Goal: Information Seeking & Learning: Learn about a topic

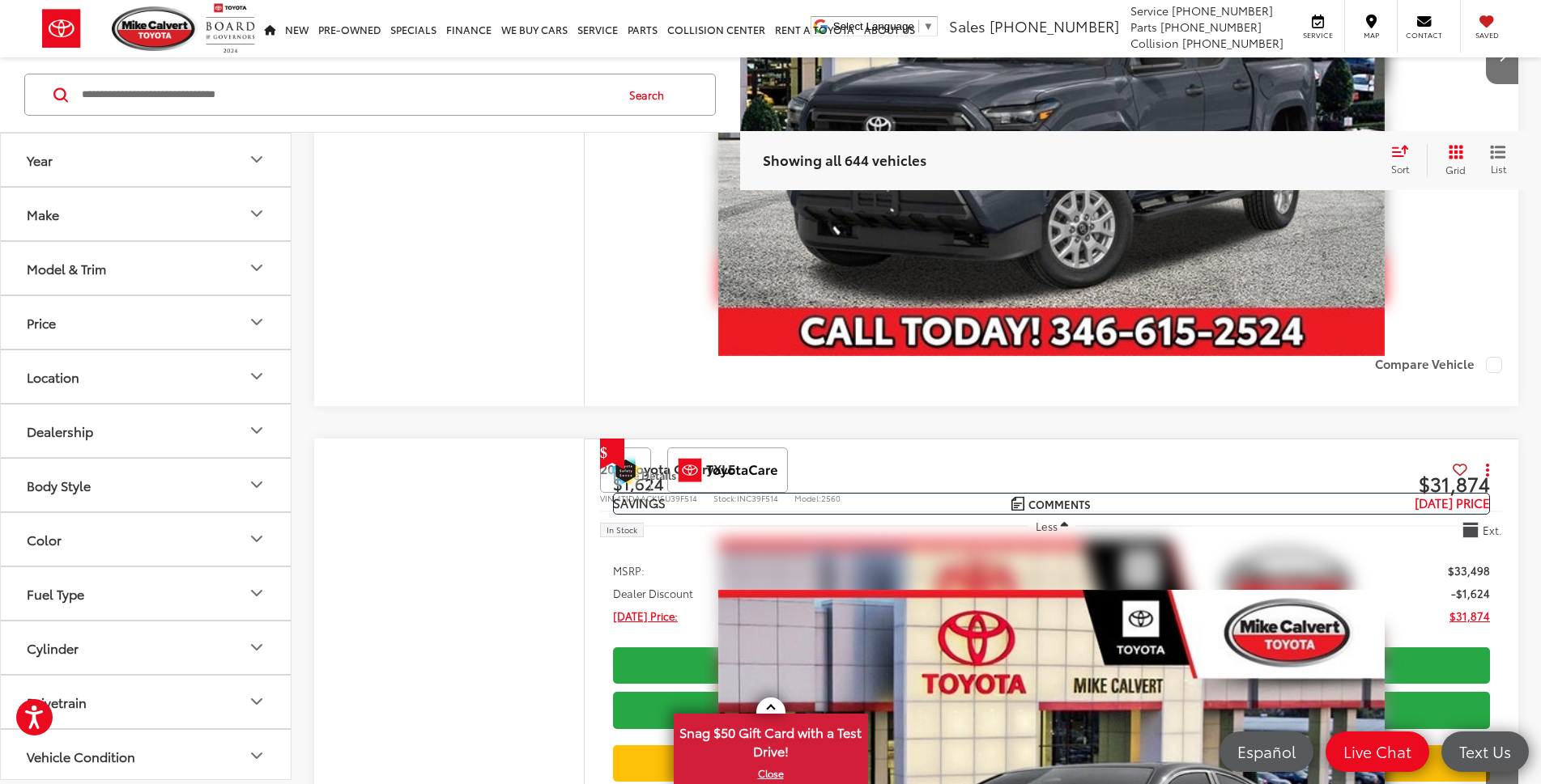
scroll to position [1295, 0]
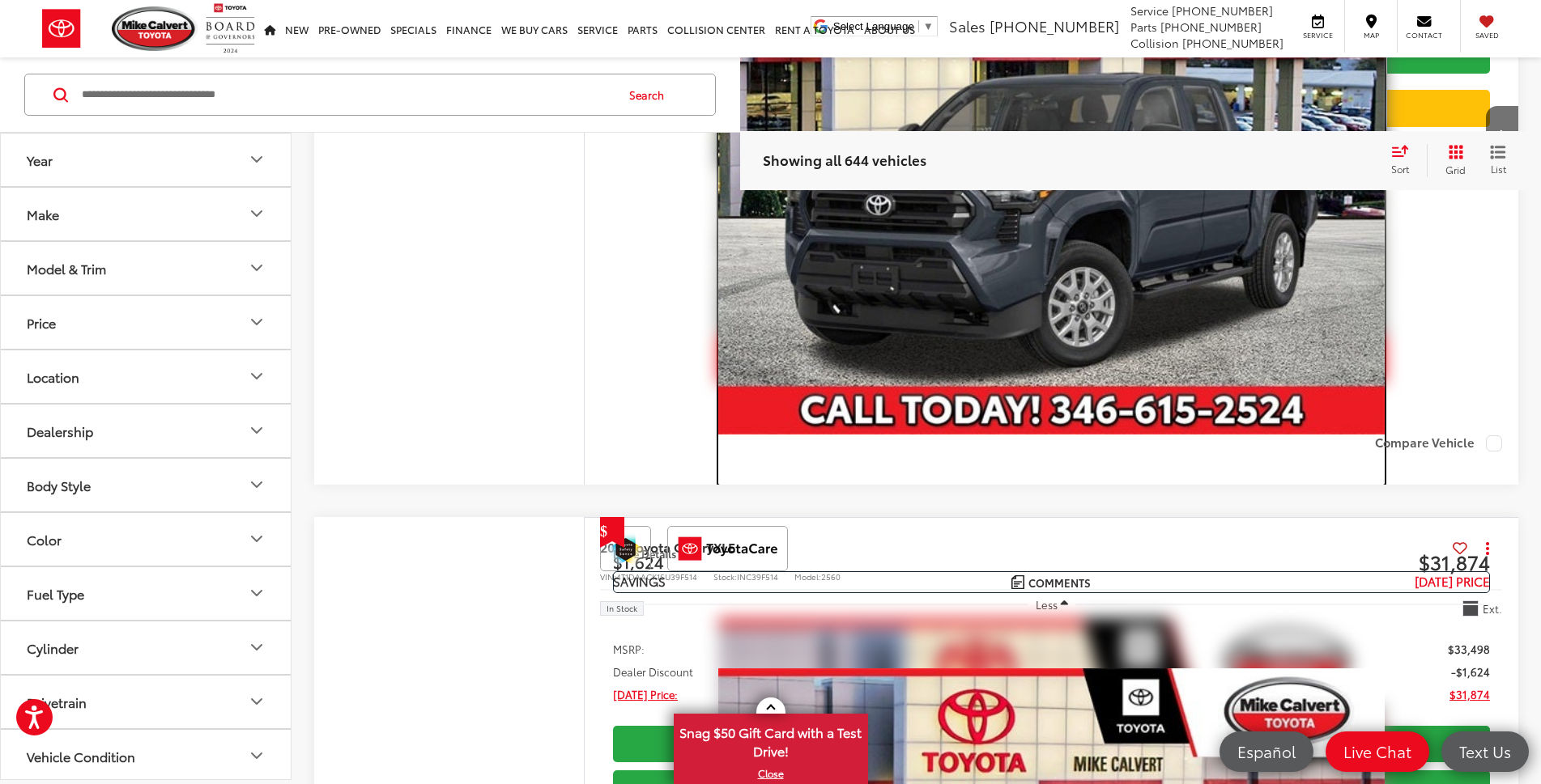
click at [850, 324] on img "2024 Toyota Tacoma SR 0" at bounding box center [1051, 185] width 665 height 500
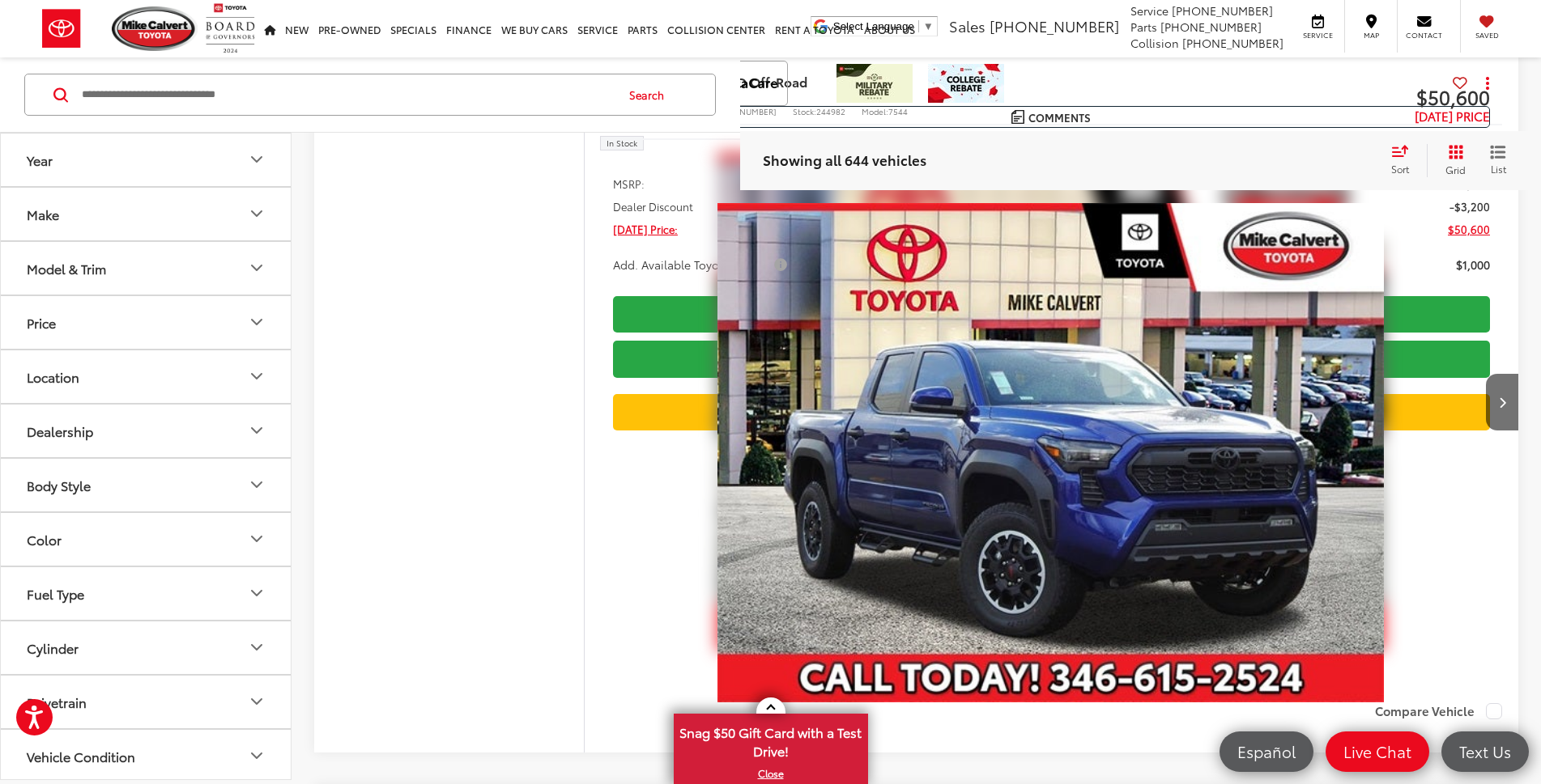
scroll to position [4290, 0]
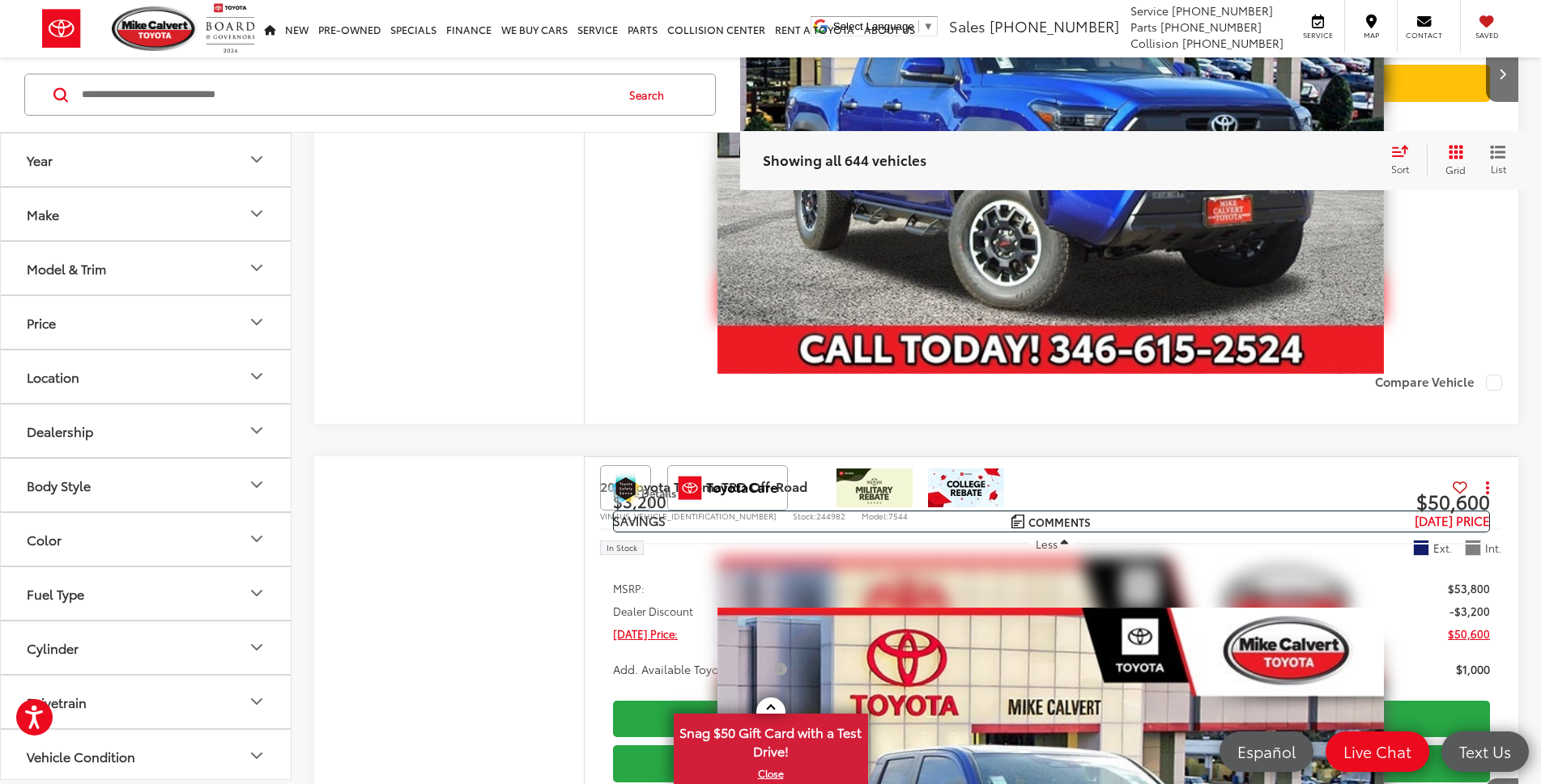
click at [253, 153] on icon "Year" at bounding box center [257, 160] width 19 height 19
click at [255, 155] on icon "Year" at bounding box center [257, 160] width 19 height 19
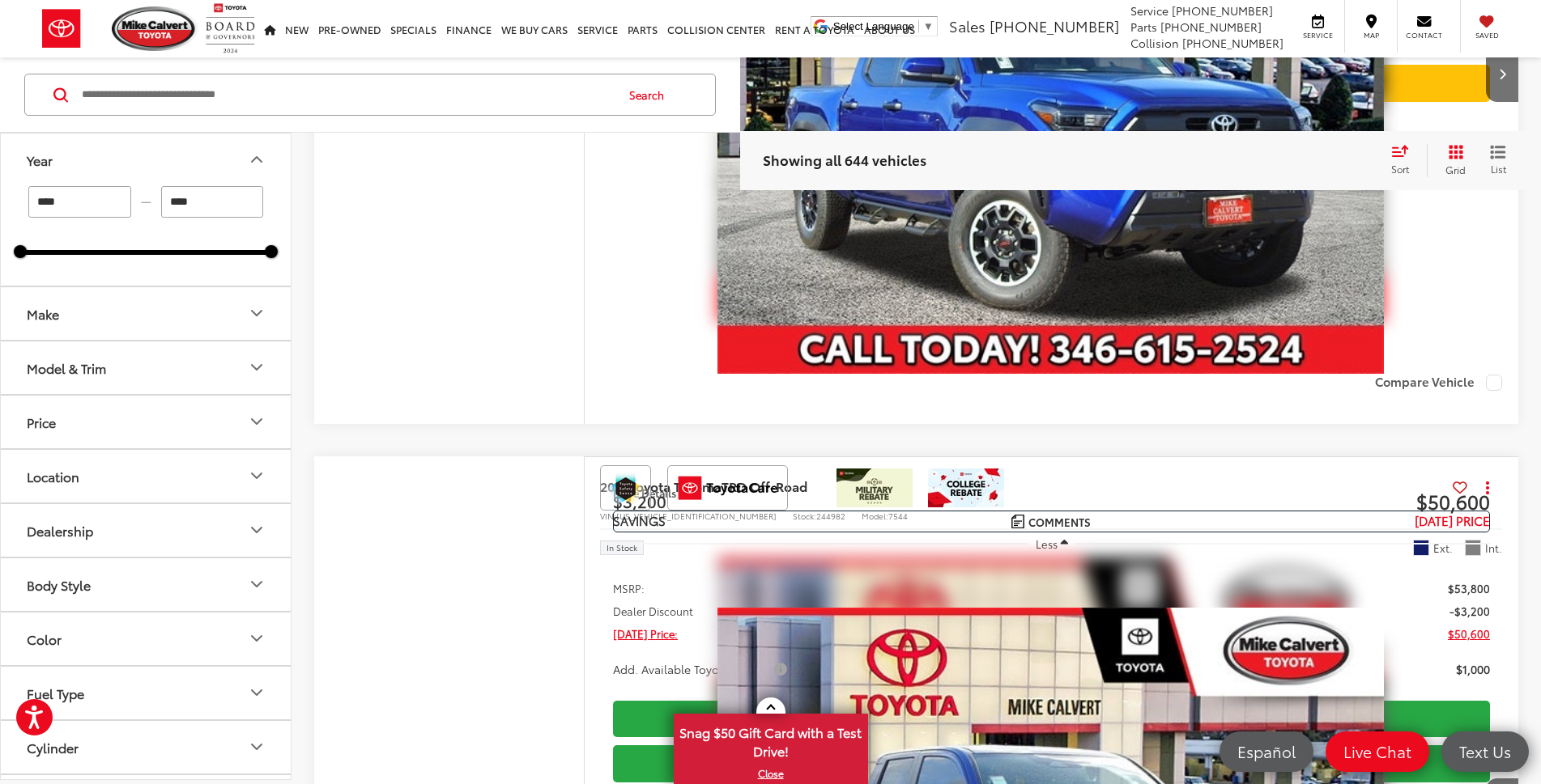
click at [193, 189] on input "****" at bounding box center [212, 202] width 103 height 32
click at [272, 254] on div at bounding box center [271, 251] width 13 height 13
click at [252, 311] on icon "Make" at bounding box center [257, 313] width 10 height 5
click at [252, 311] on icon "Make" at bounding box center [257, 314] width 19 height 19
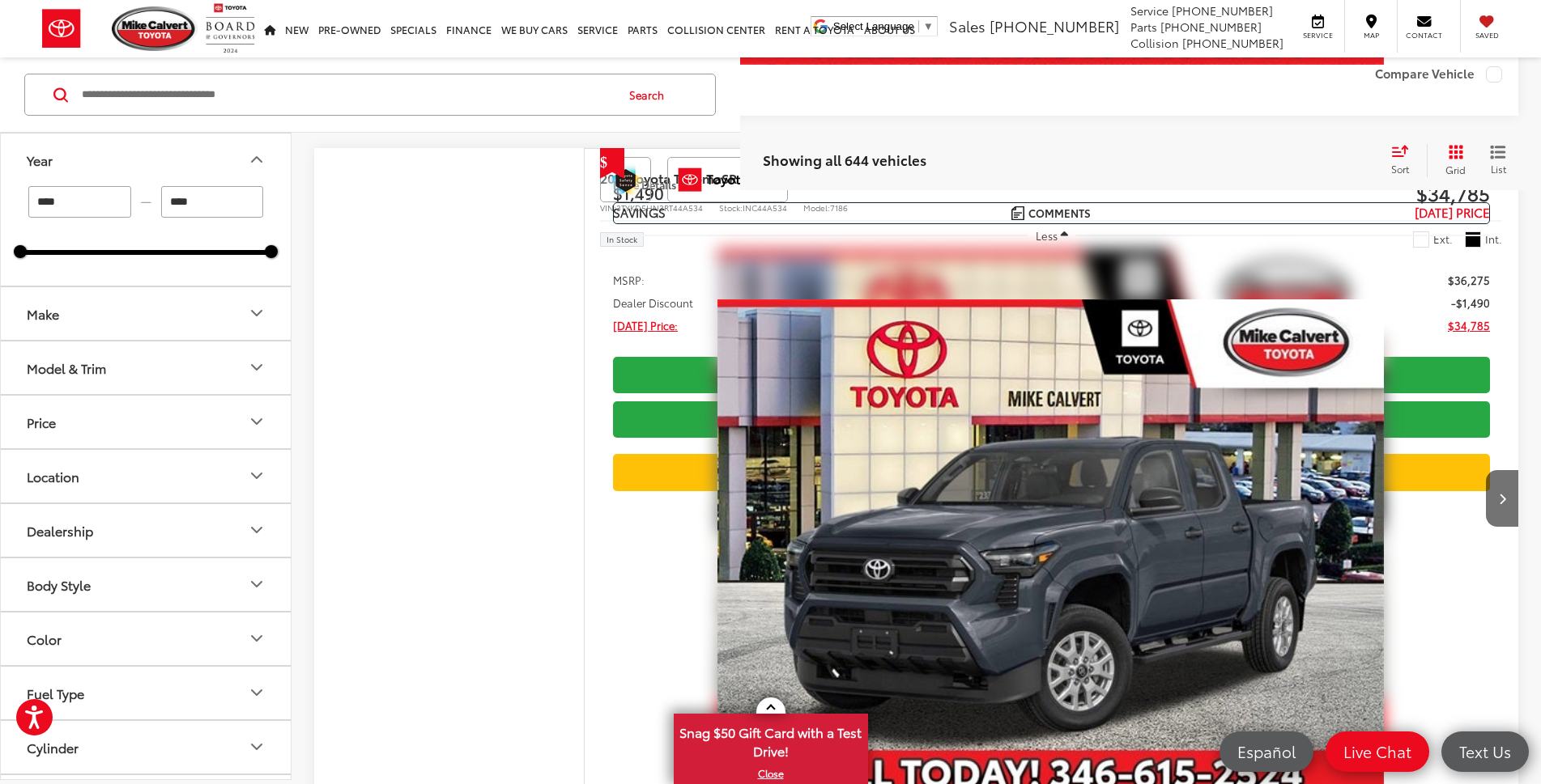
scroll to position [7124, 0]
